Goal: Transaction & Acquisition: Purchase product/service

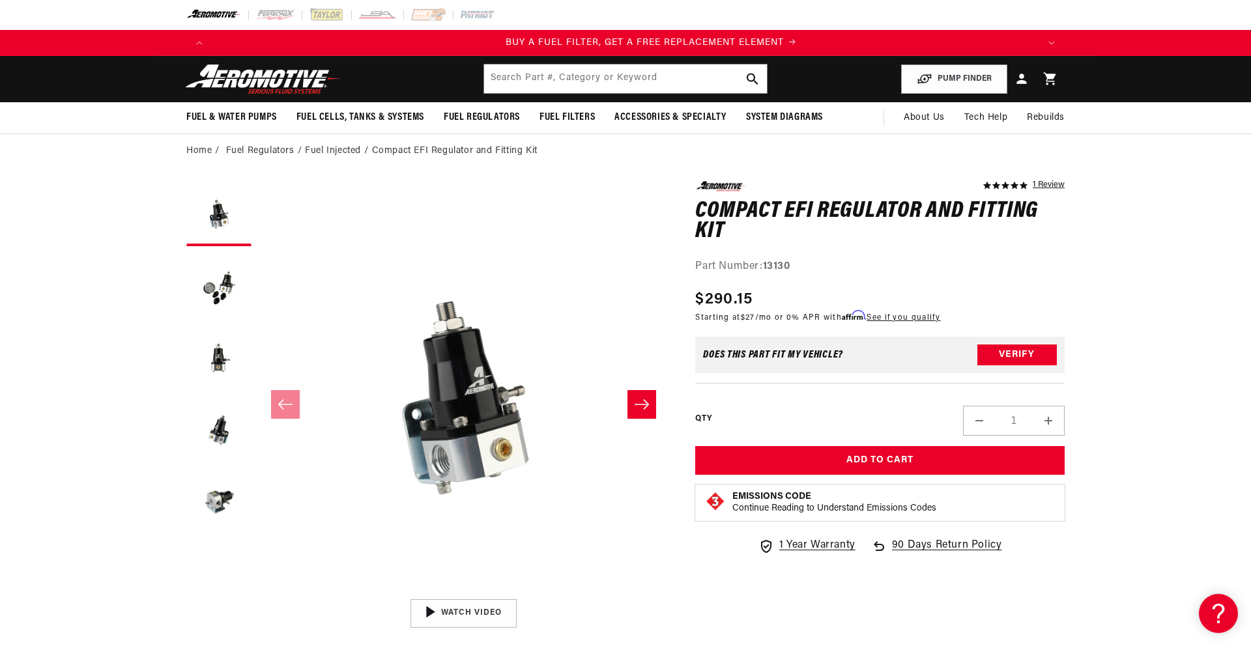
scroll to position [0, 826]
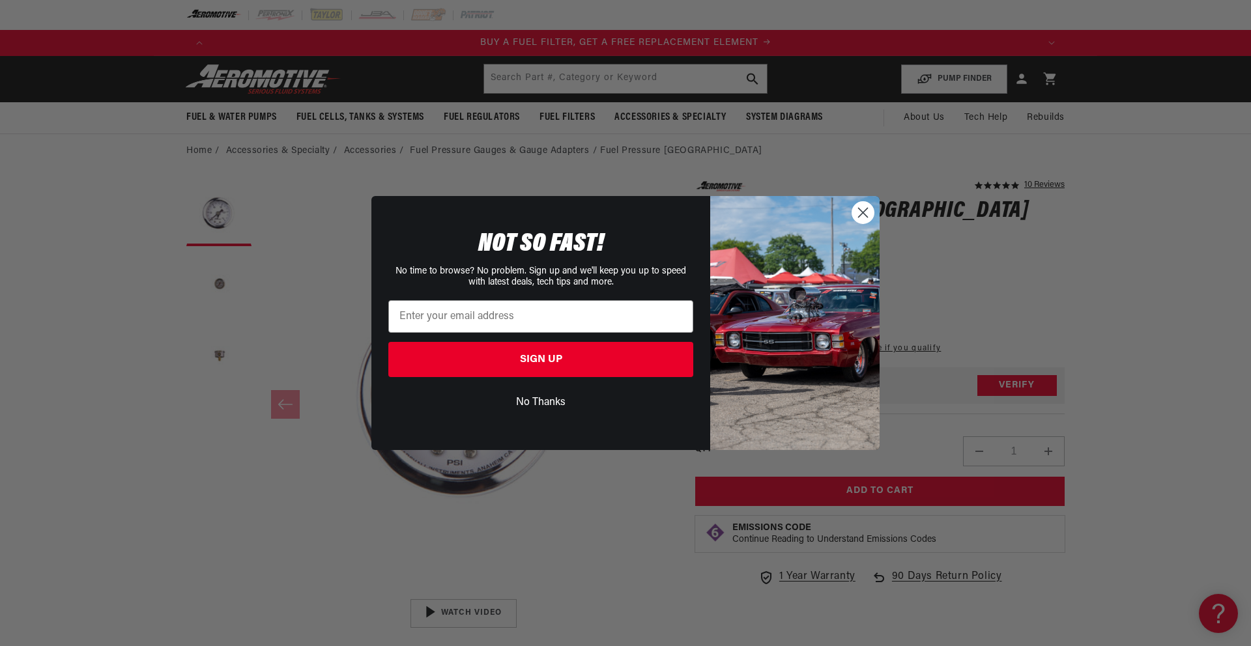
click at [861, 224] on circle "Close dialog" at bounding box center [863, 213] width 22 height 22
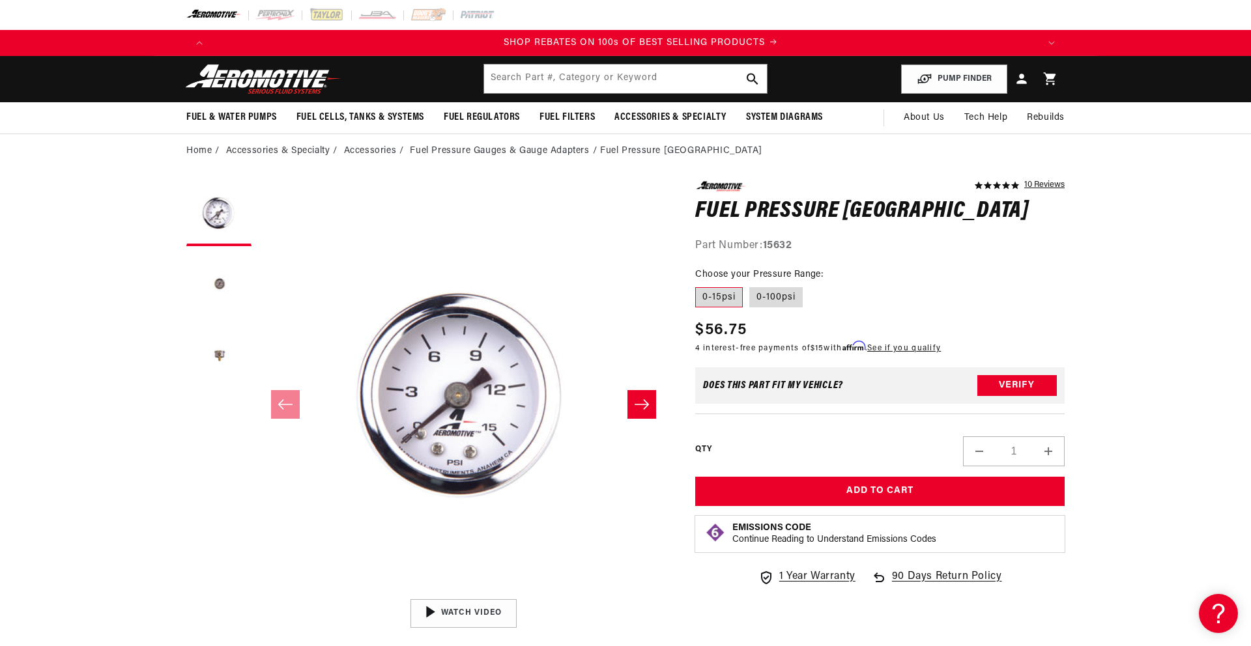
scroll to position [0, 1653]
click at [769, 297] on label "0-100psi" at bounding box center [775, 297] width 53 height 21
click at [750, 285] on input "0-100psi" at bounding box center [749, 285] width 1 height 1
radio input "true"
drag, startPoint x: 714, startPoint y: 300, endPoint x: 725, endPoint y: 299, distance: 11.1
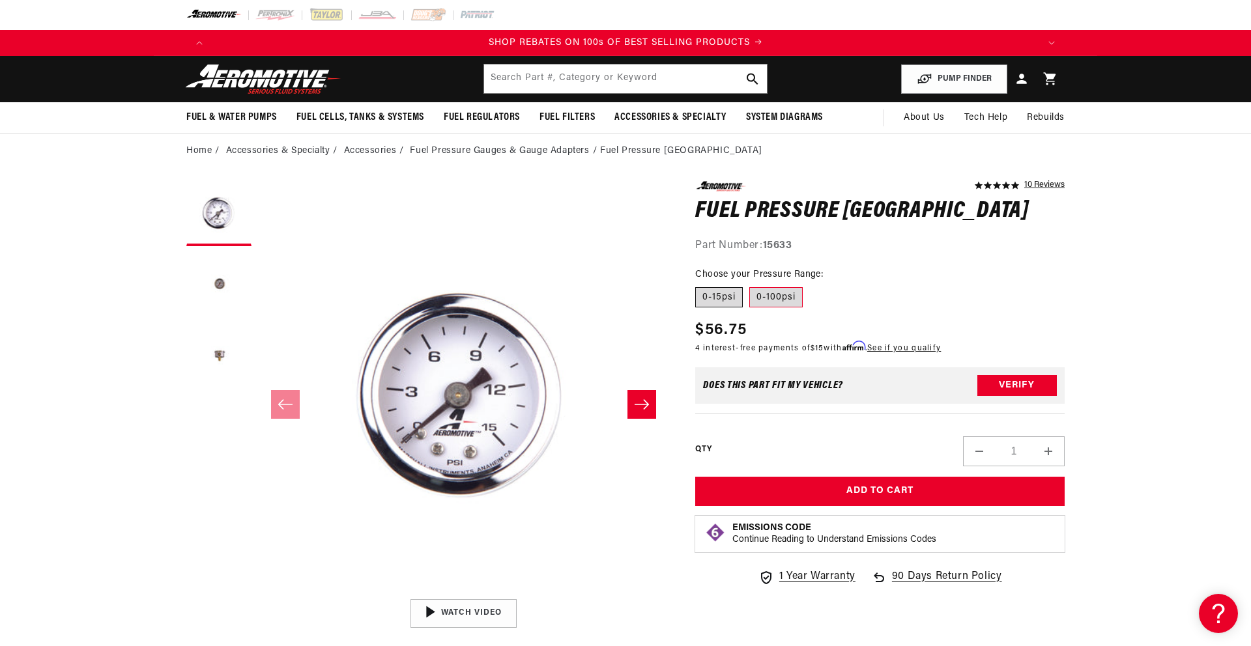
click at [714, 300] on label "0-15psi" at bounding box center [719, 297] width 48 height 21
click at [699, 285] on input "0-15psi" at bounding box center [699, 285] width 1 height 1
radio input "true"
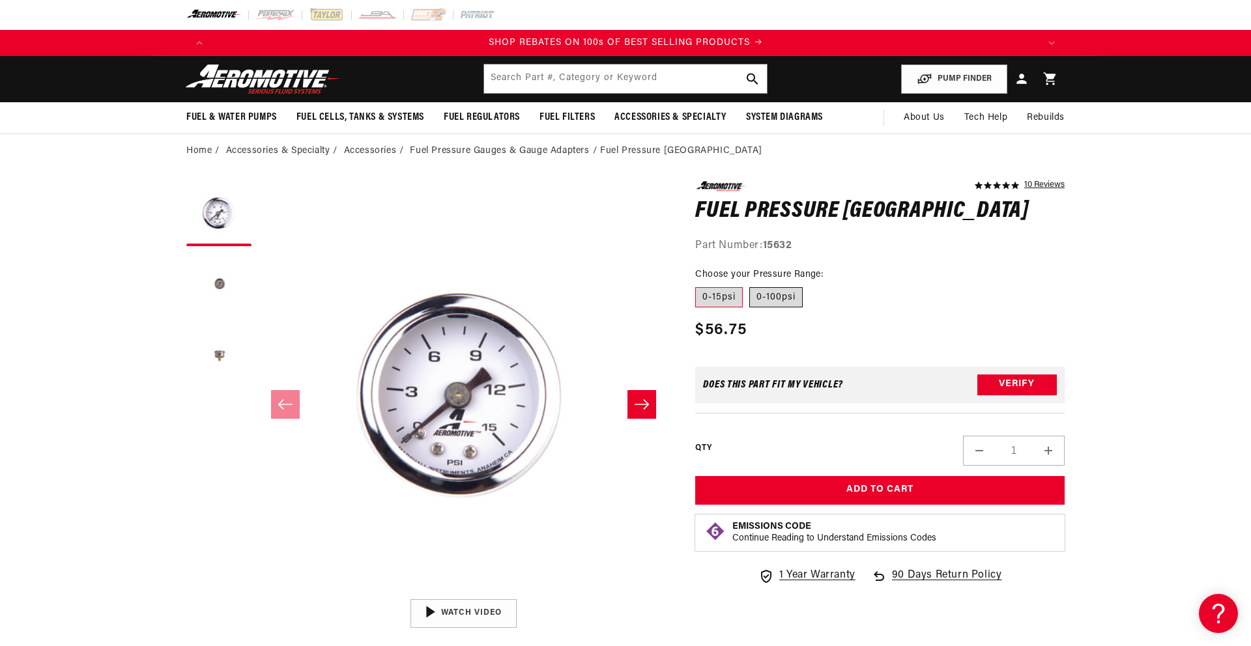
click at [771, 301] on label "0-100psi" at bounding box center [775, 297] width 53 height 21
click at [750, 285] on input "0-100psi" at bounding box center [749, 285] width 1 height 1
radio input "true"
